Goal: Information Seeking & Learning: Check status

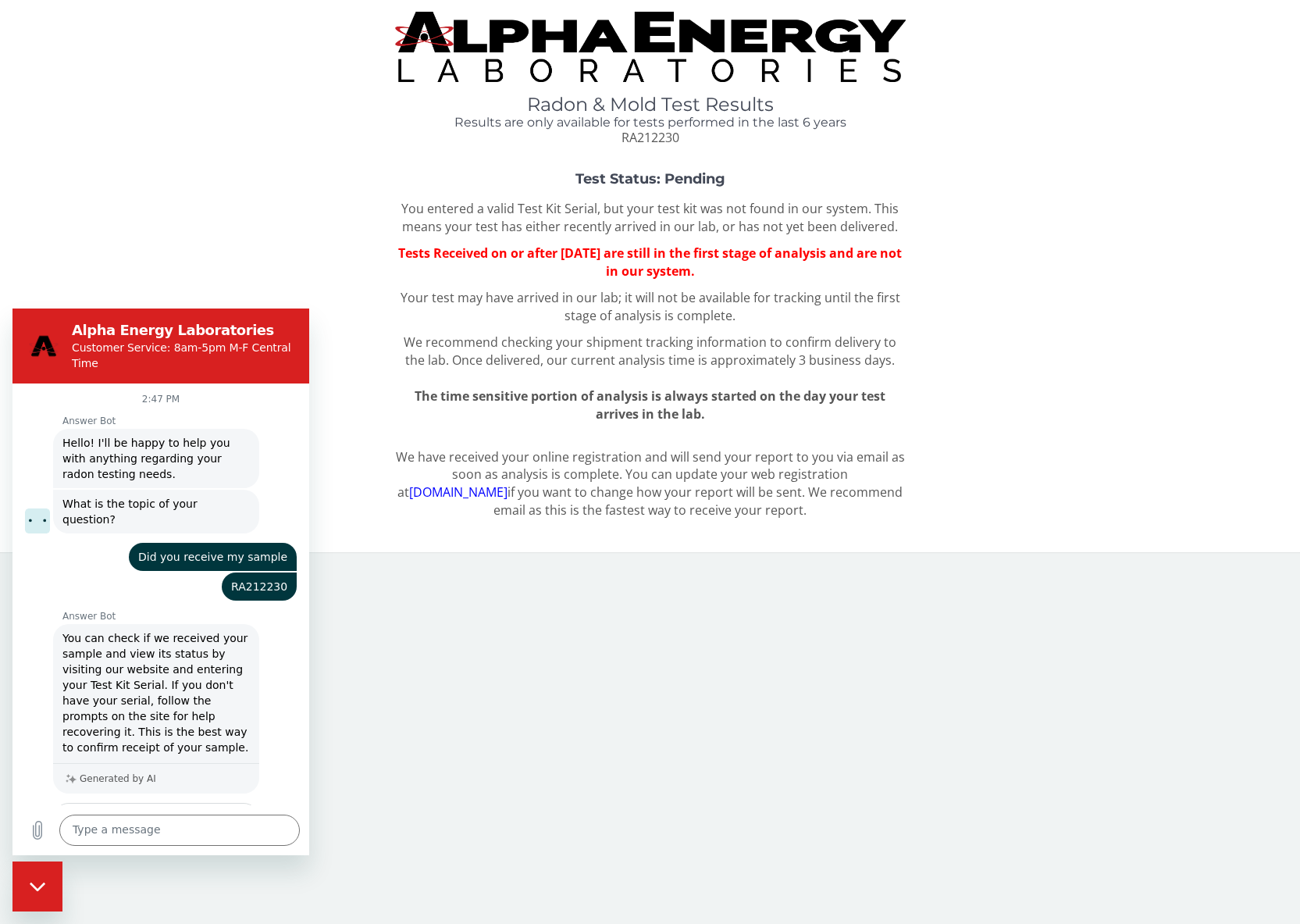
scroll to position [777, 0]
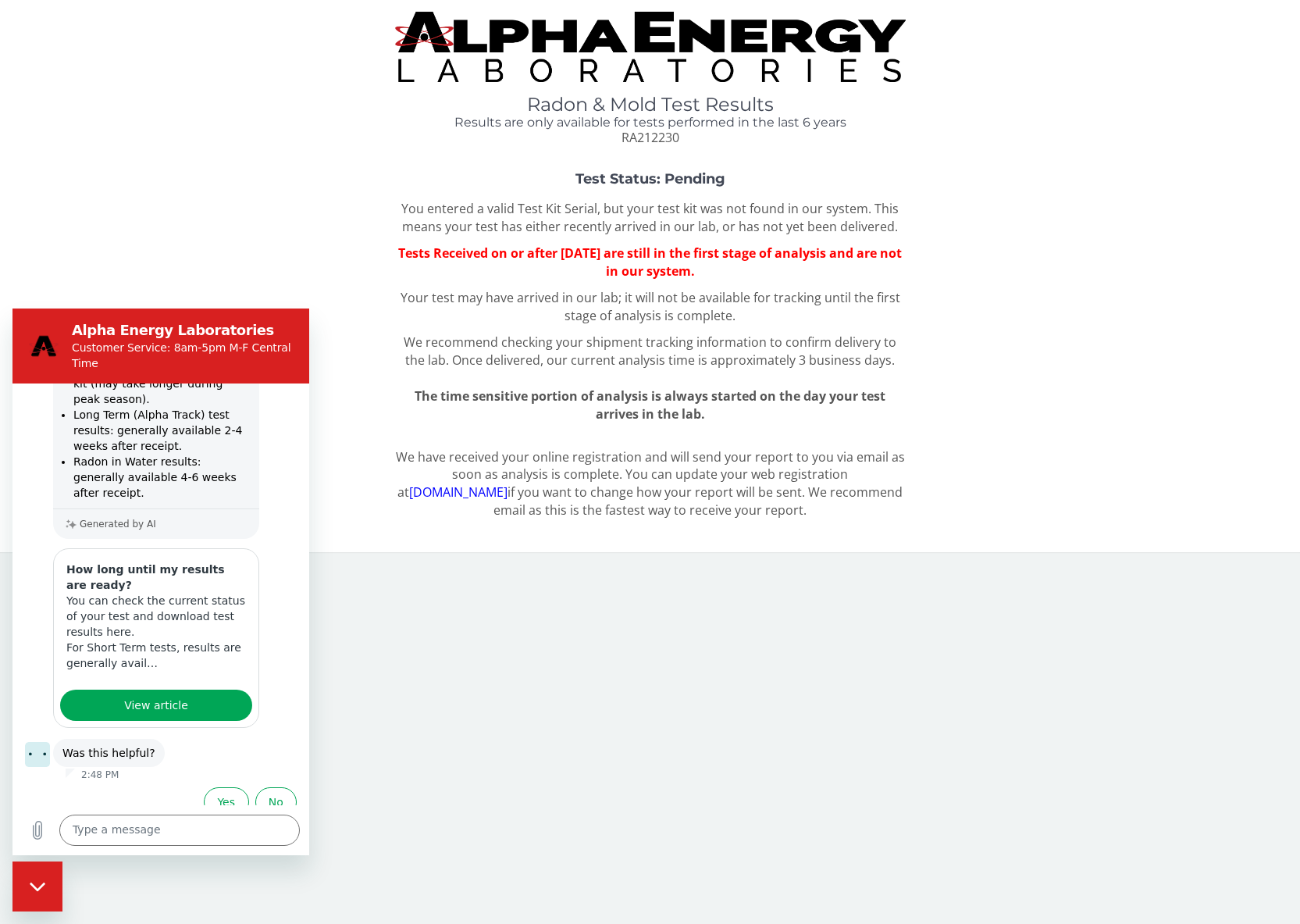
click at [193, 227] on div "Test Status: Pending You entered a valid Test Kit Serial, but your test kit was…" at bounding box center [650, 297] width 1277 height 251
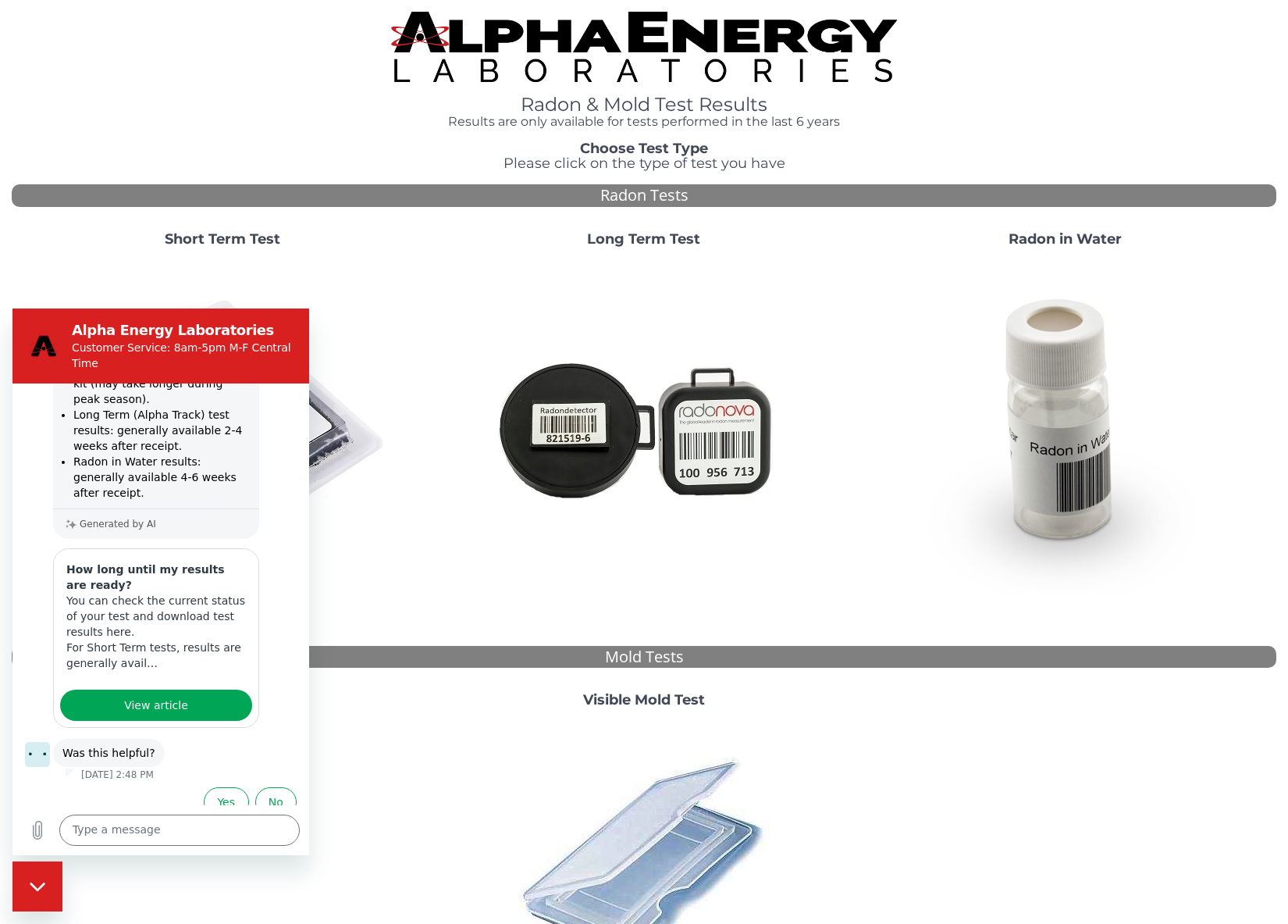
drag, startPoint x: 499, startPoint y: 599, endPoint x: 448, endPoint y: 572, distance: 57.7
click at [499, 599] on div "Short Term Test Long Term Test Radon in Water" at bounding box center [644, 426] width 1265 height 414
click at [340, 459] on img at bounding box center [223, 428] width 336 height 336
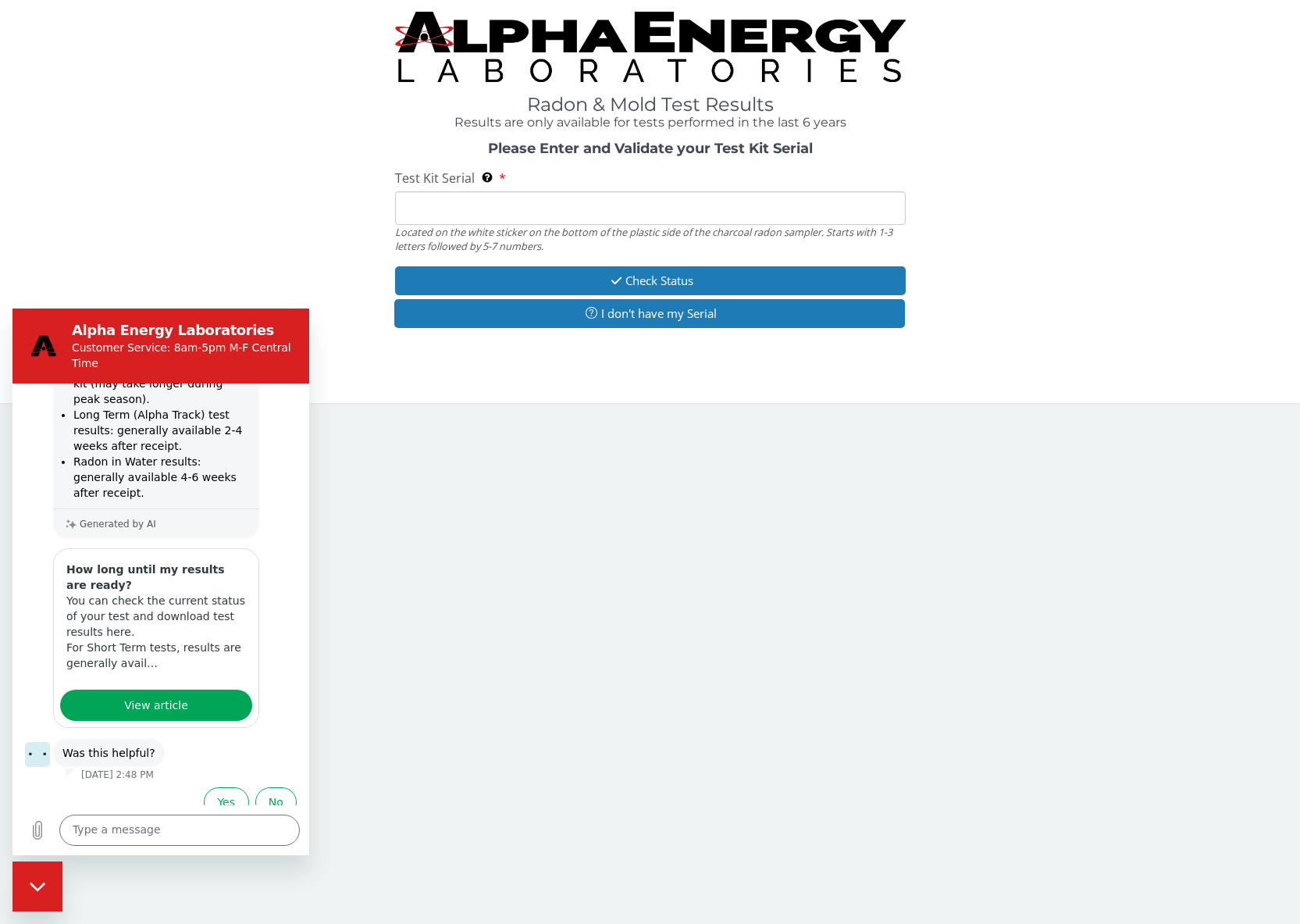
click at [482, 214] on input "Test Kit Serial Located on the white sticker on the bottom of the plastic side …" at bounding box center [650, 208] width 511 height 34
type input "RA212230"
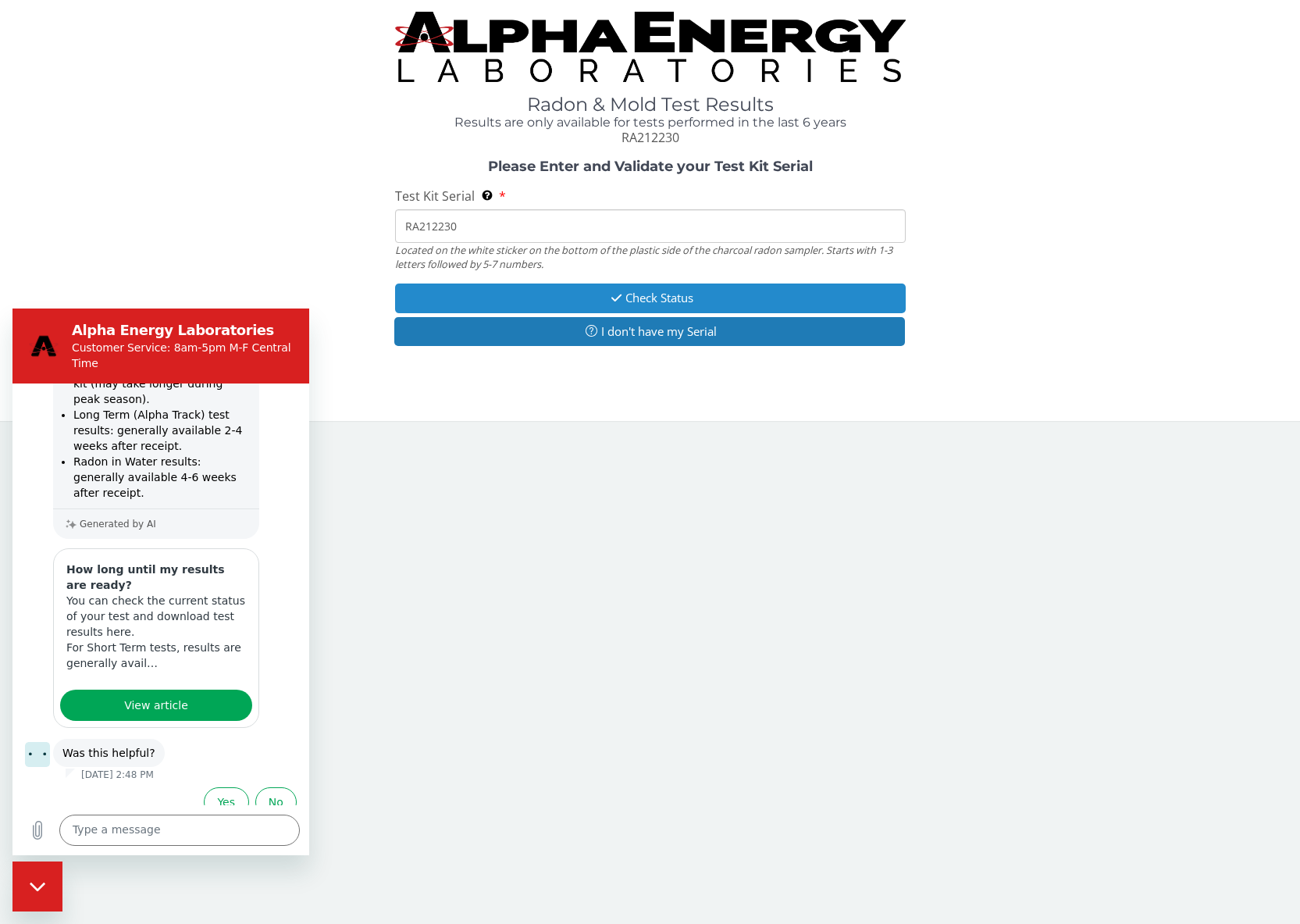
click at [556, 290] on button "Check Status" at bounding box center [650, 298] width 511 height 29
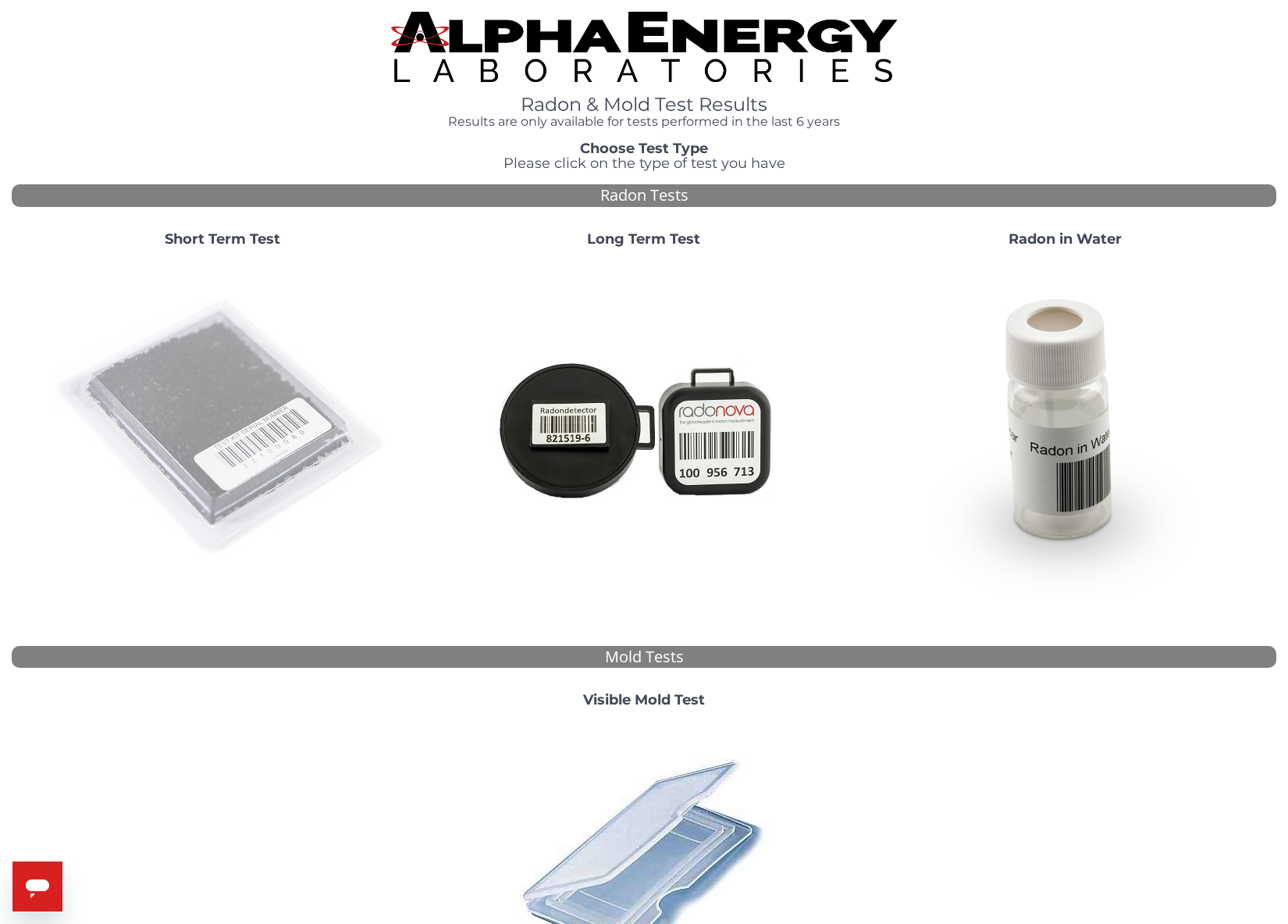
click at [237, 391] on img at bounding box center [223, 428] width 336 height 336
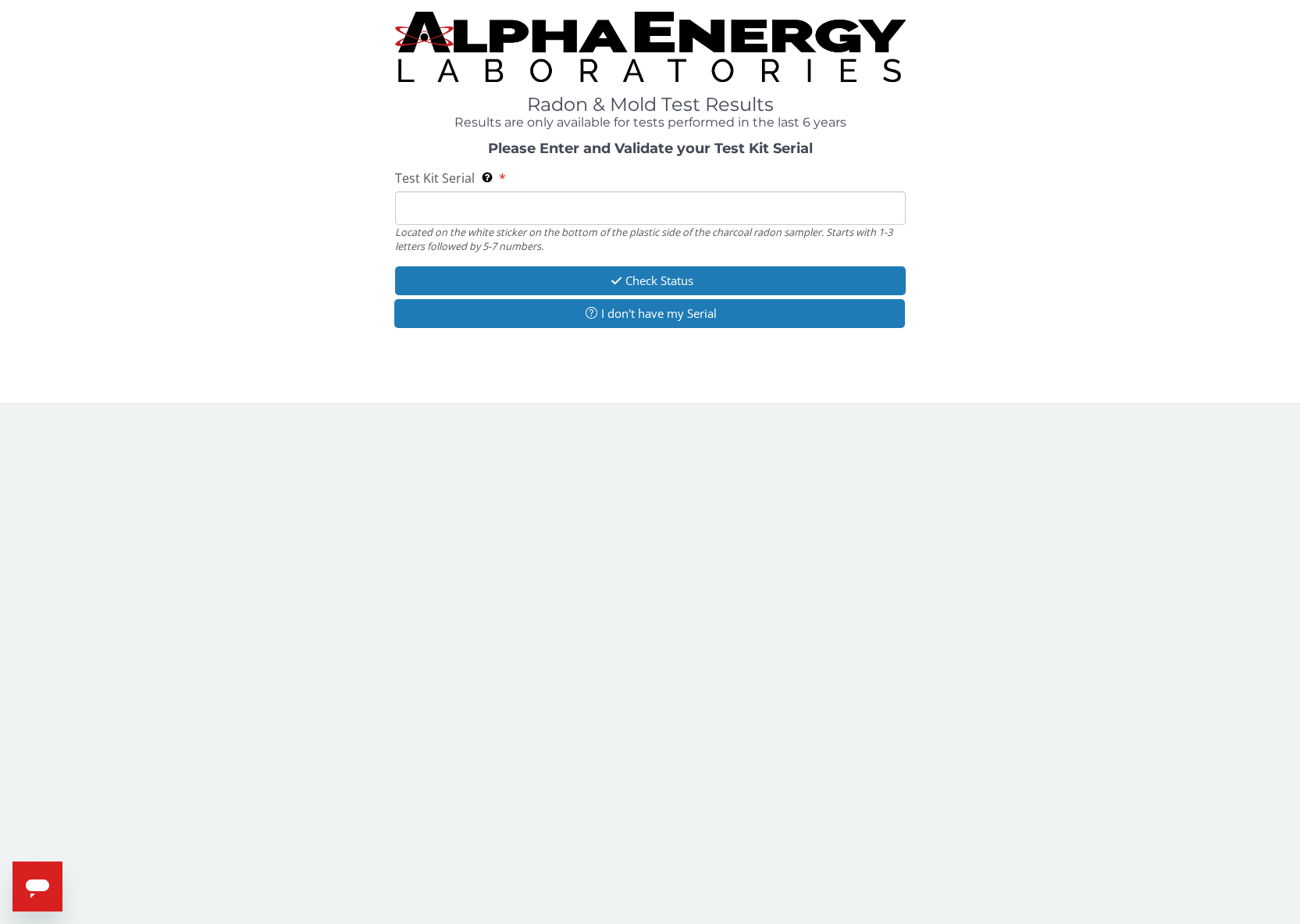
click at [538, 208] on input "Test Kit Serial Located on the white sticker on the bottom of the plastic side …" at bounding box center [650, 208] width 511 height 34
type input "RA212230"
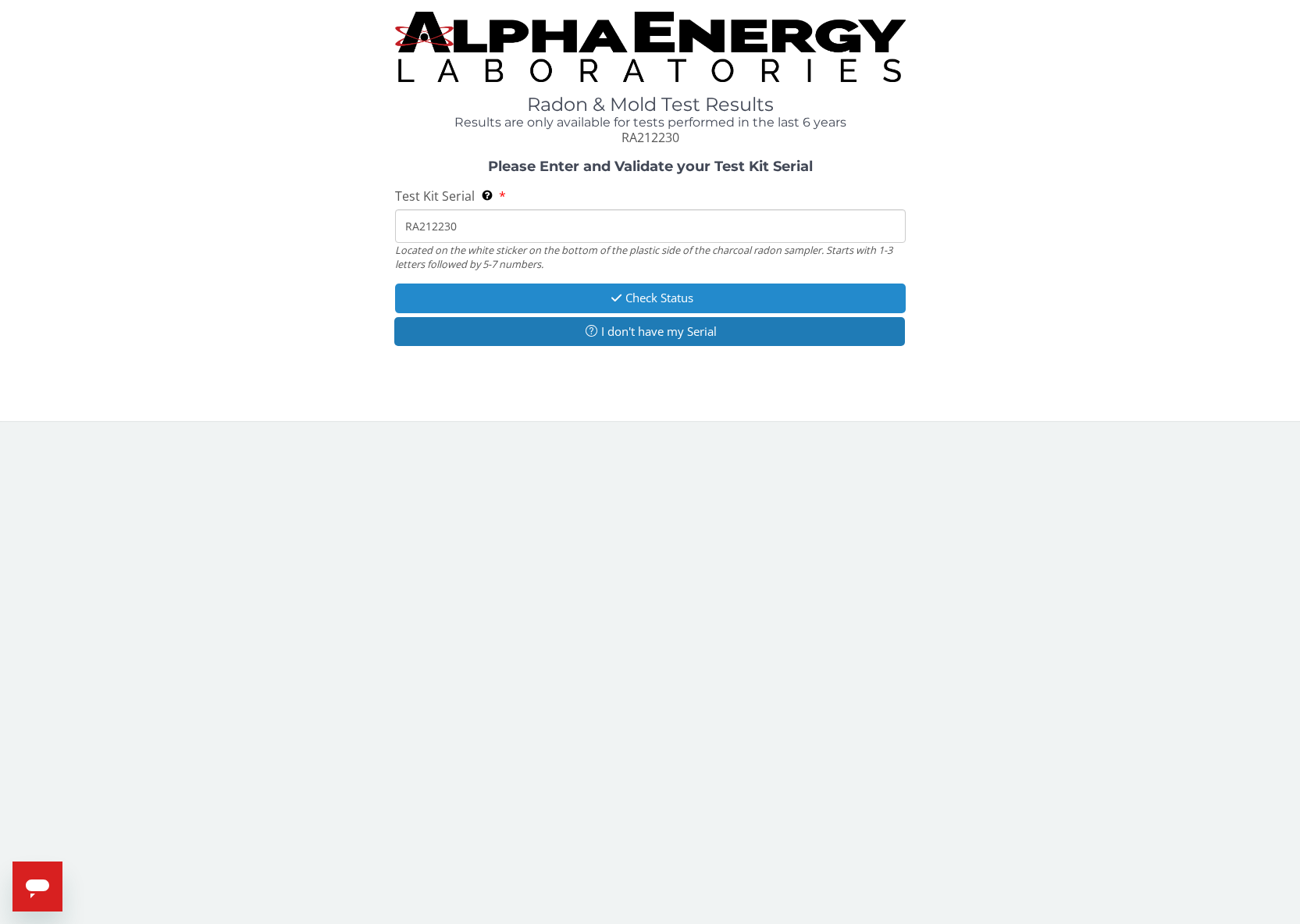
click at [567, 304] on button "Check Status" at bounding box center [650, 298] width 511 height 29
